Goal: Check status: Check status

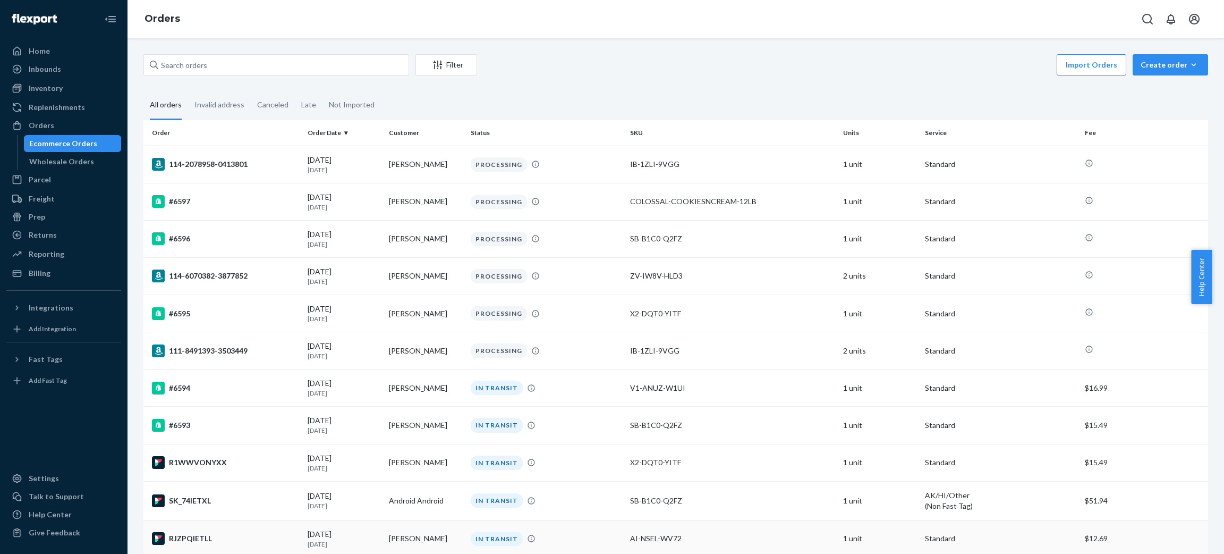
click at [447, 538] on td "[PERSON_NAME]" at bounding box center [426, 538] width 82 height 37
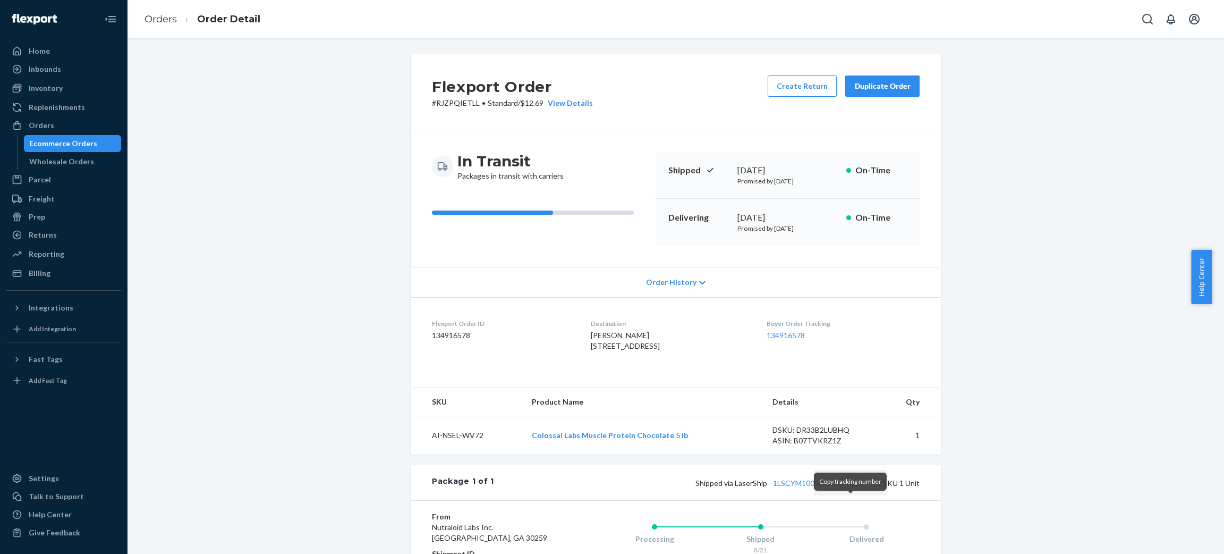
click at [848, 489] on button "Copy tracking number" at bounding box center [855, 482] width 14 height 14
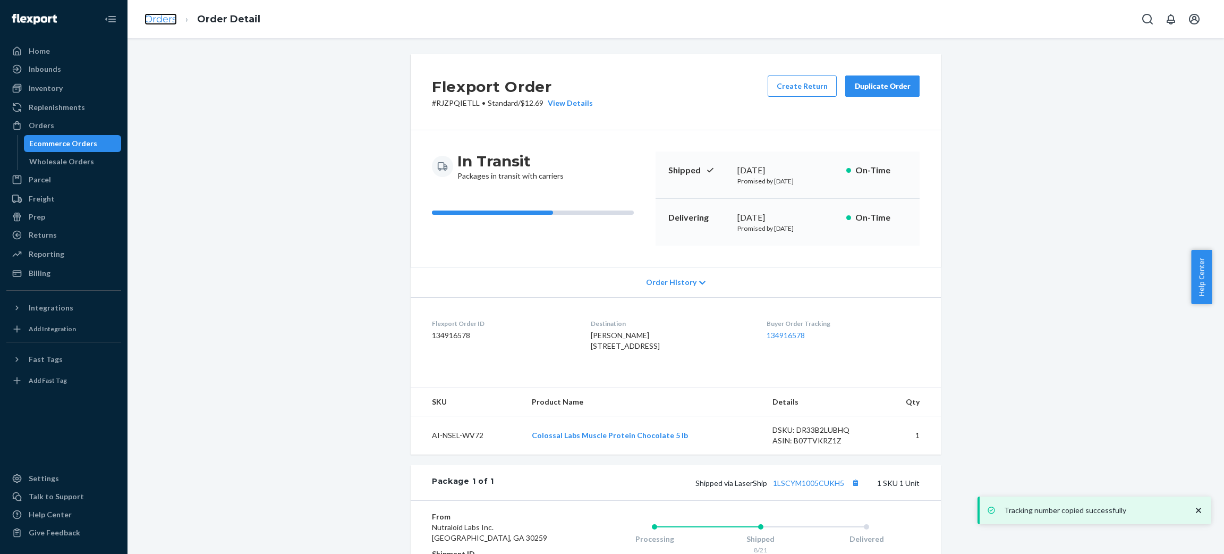
click at [157, 23] on link "Orders" at bounding box center [160, 19] width 32 height 12
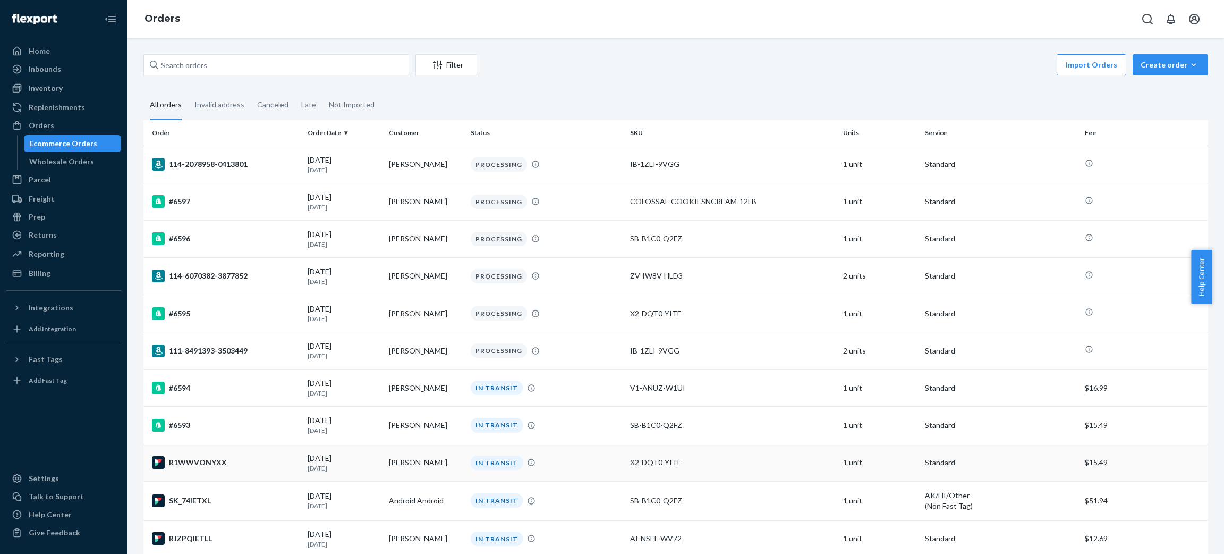
click at [420, 470] on td "[PERSON_NAME]" at bounding box center [426, 462] width 82 height 37
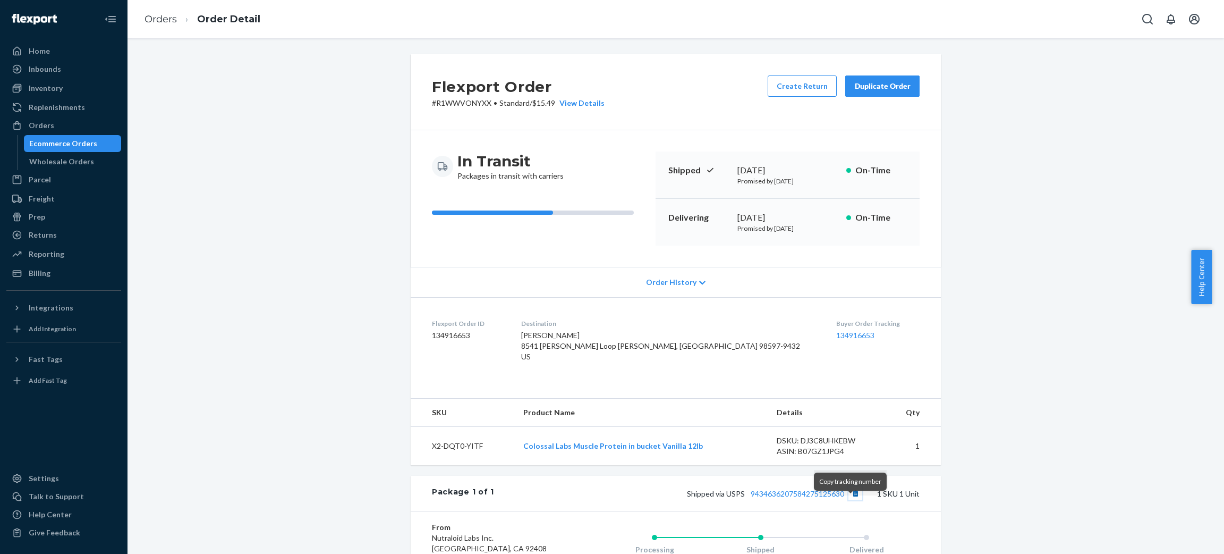
click at [850, 500] on button "Copy tracking number" at bounding box center [855, 493] width 14 height 14
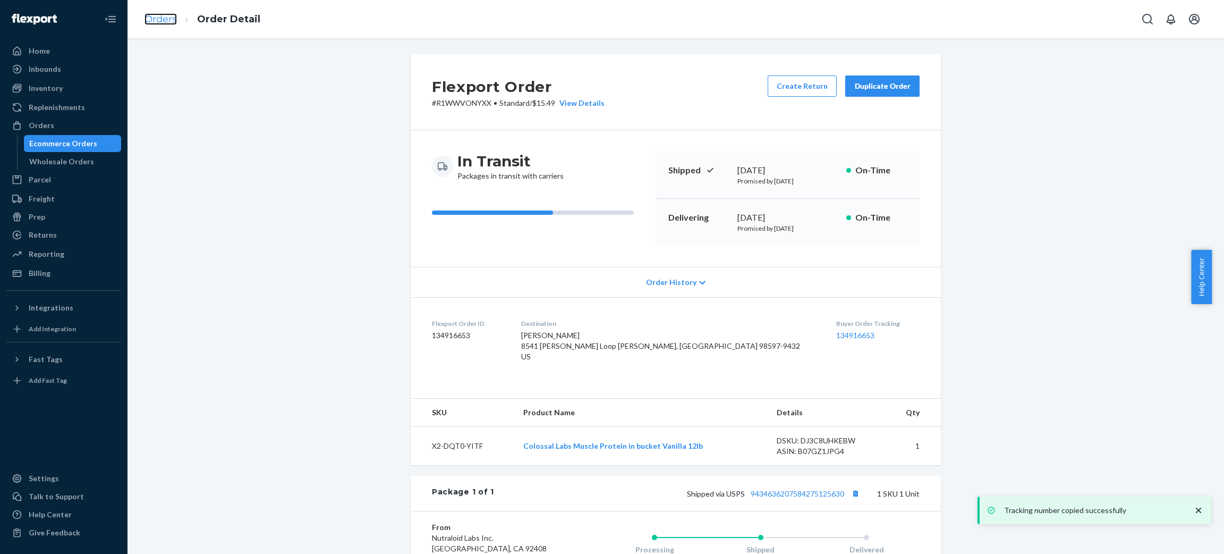
click at [174, 19] on link "Orders" at bounding box center [160, 19] width 32 height 12
